Goal: Transaction & Acquisition: Subscribe to service/newsletter

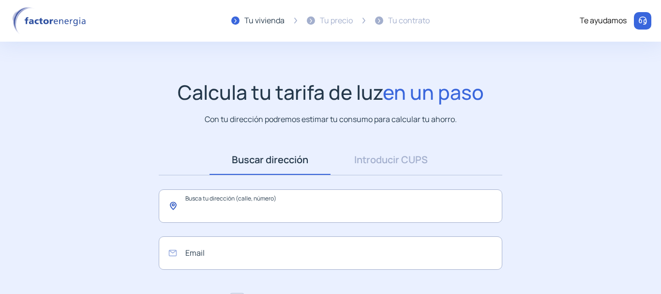
click at [273, 208] on input "text" at bounding box center [331, 205] width 344 height 33
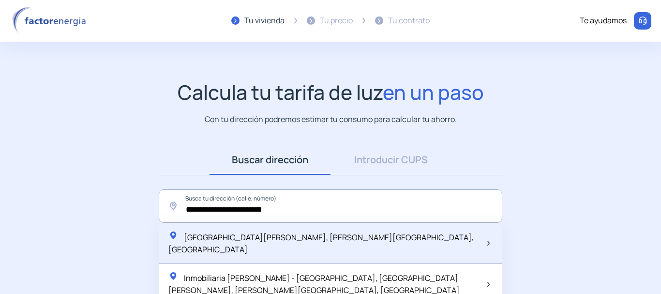
click at [227, 238] on span "[GEOGRAPHIC_DATA][PERSON_NAME], [PERSON_NAME][GEOGRAPHIC_DATA], [GEOGRAPHIC_DAT…" at bounding box center [320, 243] width 305 height 23
type input "**********"
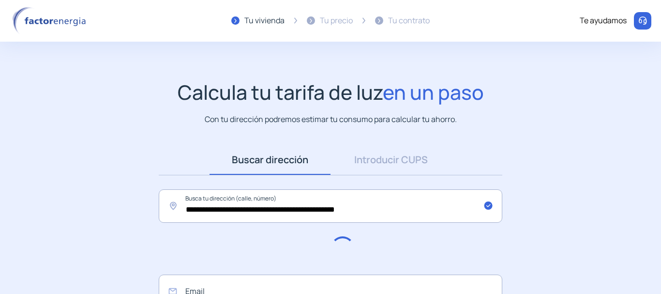
click at [105, 178] on app-search-direction-cups "**********" at bounding box center [330, 234] width 661 height 309
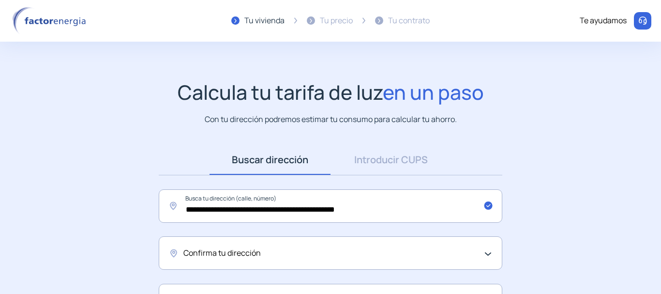
scroll to position [97, 0]
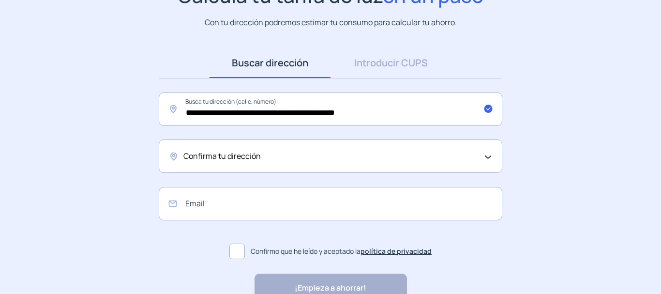
click at [267, 155] on div "Confirma tu dirección" at bounding box center [327, 156] width 289 height 13
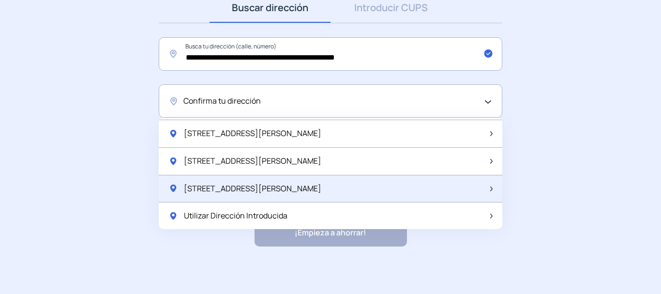
scroll to position [153, 0]
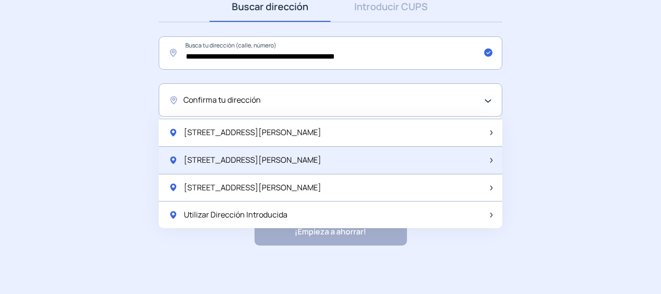
click at [304, 157] on div "[STREET_ADDRESS][PERSON_NAME]" at bounding box center [331, 161] width 344 height 28
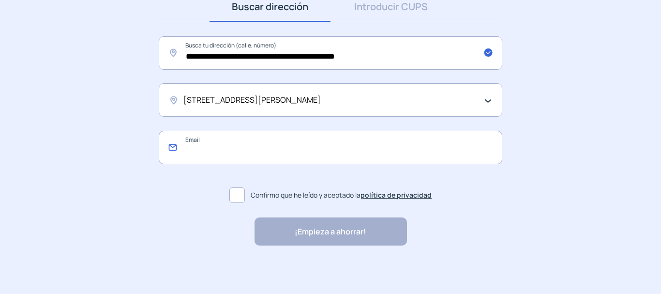
click at [232, 153] on input "email" at bounding box center [331, 147] width 344 height 33
type input "**********"
click at [241, 196] on span at bounding box center [236, 194] width 15 height 15
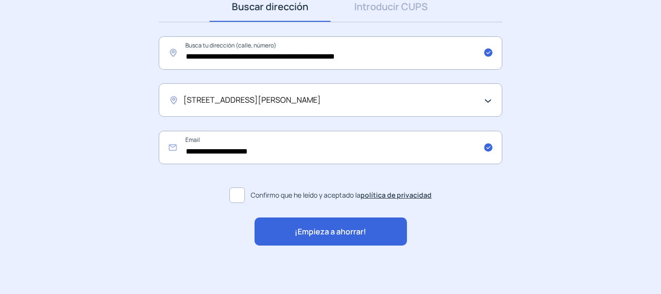
click at [370, 226] on div "¡Empieza a ahorrar!" at bounding box center [331, 231] width 152 height 28
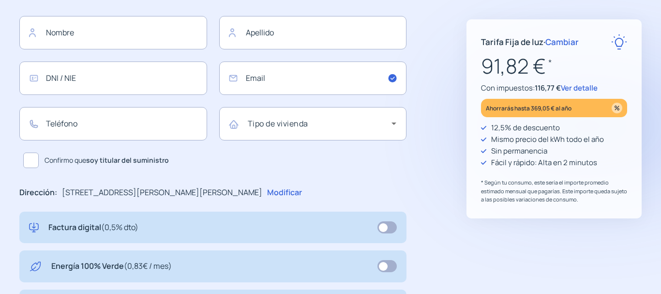
type input "**********"
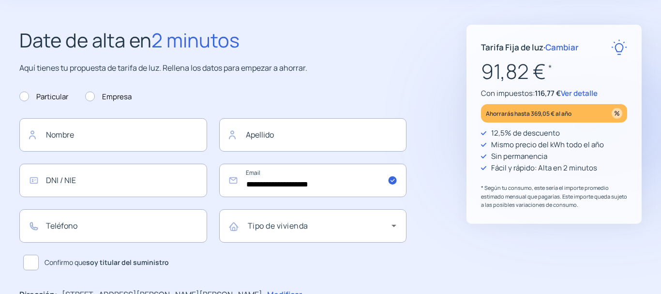
scroll to position [194, 0]
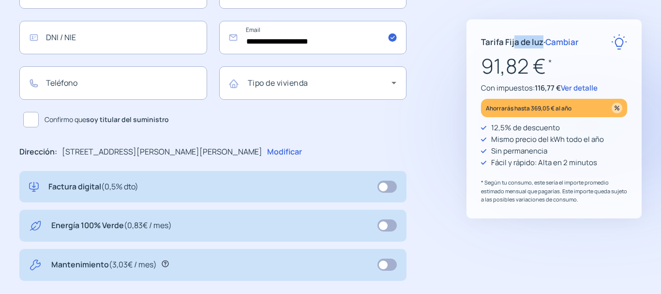
drag, startPoint x: 516, startPoint y: 43, endPoint x: 544, endPoint y: 41, distance: 28.1
click at [544, 41] on p "Tarifa Fija de luz · Cambiar" at bounding box center [530, 41] width 98 height 13
click at [548, 75] on p "91,82 € *" at bounding box center [554, 66] width 146 height 32
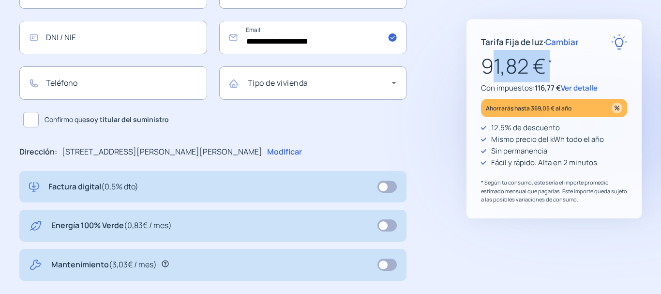
drag, startPoint x: 548, startPoint y: 75, endPoint x: 483, endPoint y: 74, distance: 65.8
click at [483, 74] on p "91,82 € *" at bounding box center [554, 66] width 146 height 32
click at [460, 101] on div "**********" at bounding box center [330, 185] width 661 height 606
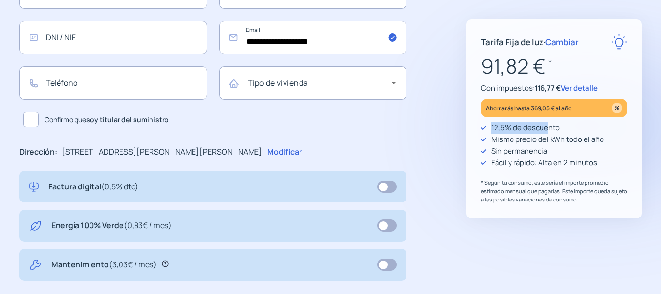
drag, startPoint x: 481, startPoint y: 125, endPoint x: 548, endPoint y: 127, distance: 67.8
click at [548, 127] on div "12,5% de descuento" at bounding box center [554, 128] width 146 height 12
click at [574, 130] on div "12,5% de descuento" at bounding box center [554, 128] width 146 height 12
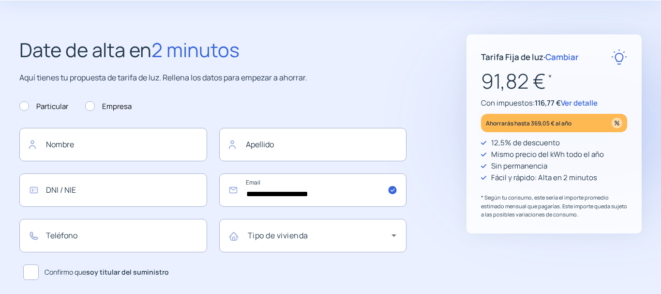
scroll to position [0, 0]
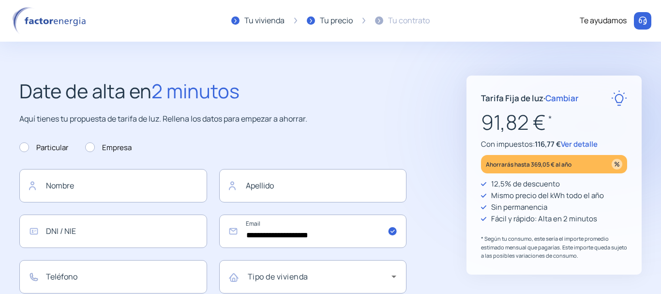
click at [594, 147] on span "Ver detalle" at bounding box center [579, 144] width 37 height 10
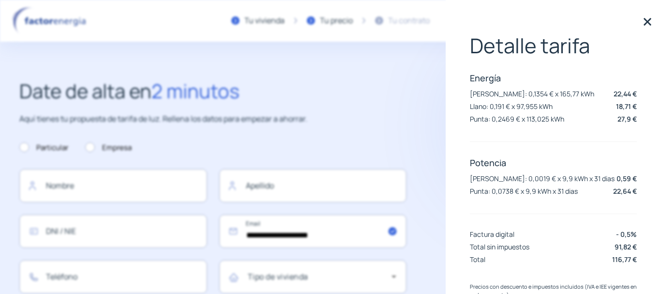
click at [640, 24] on img at bounding box center [647, 22] width 15 height 15
